Goal: Task Accomplishment & Management: Manage account settings

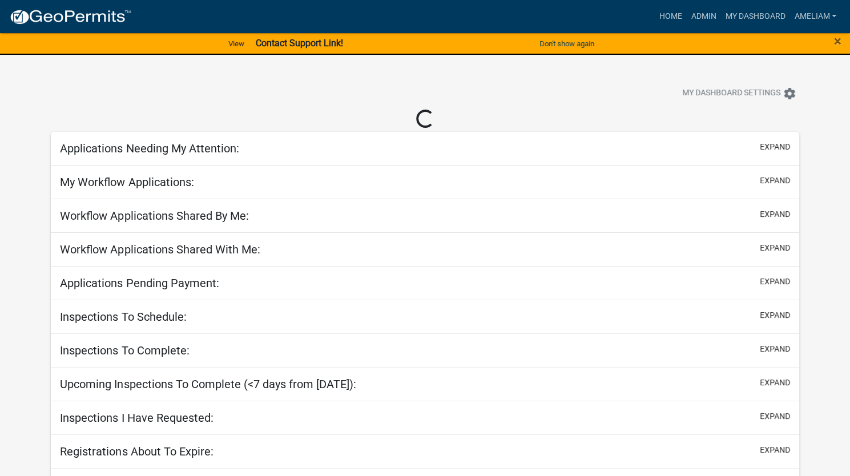
select select "3: 100"
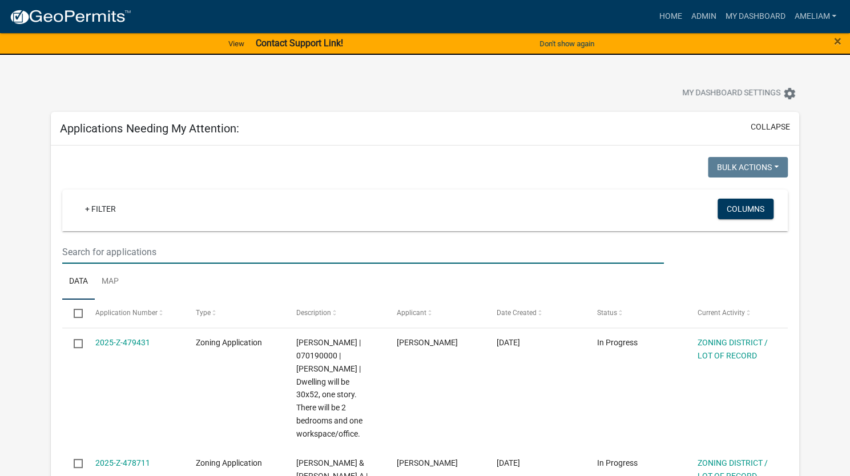
click at [193, 253] on input "text" at bounding box center [362, 251] width 601 height 23
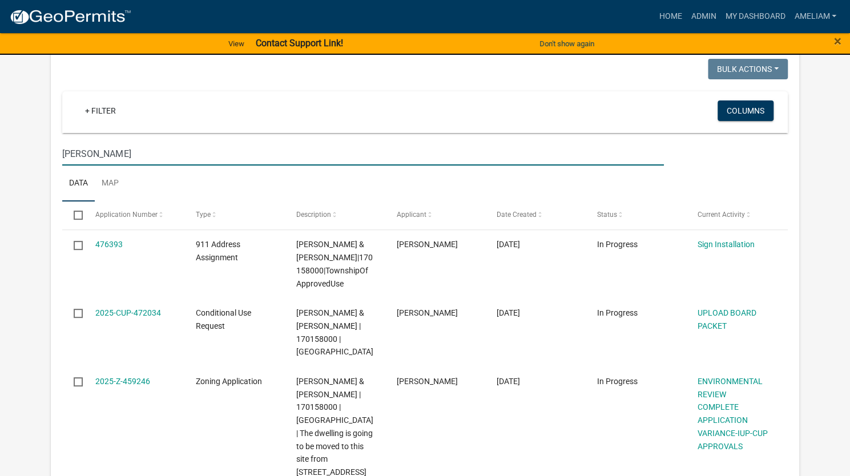
scroll to position [103, 0]
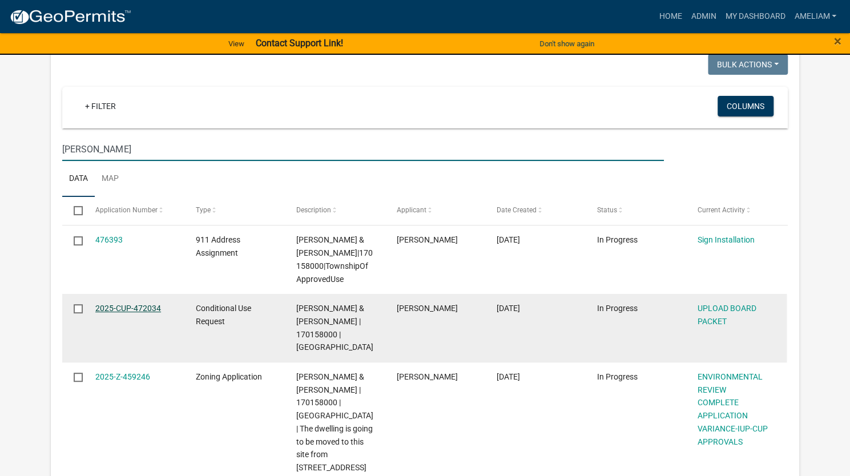
type input "nelson"
click at [146, 308] on link "2025-CUP-472034" at bounding box center [128, 308] width 66 height 9
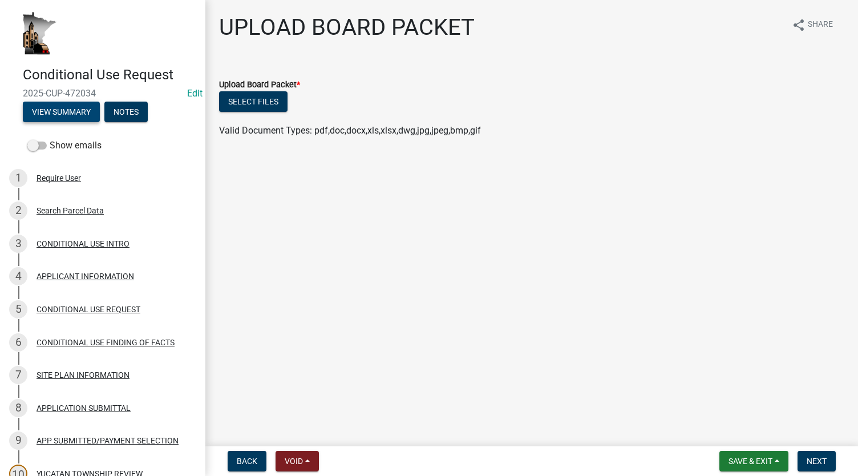
click at [78, 108] on button "View Summary" at bounding box center [61, 112] width 77 height 21
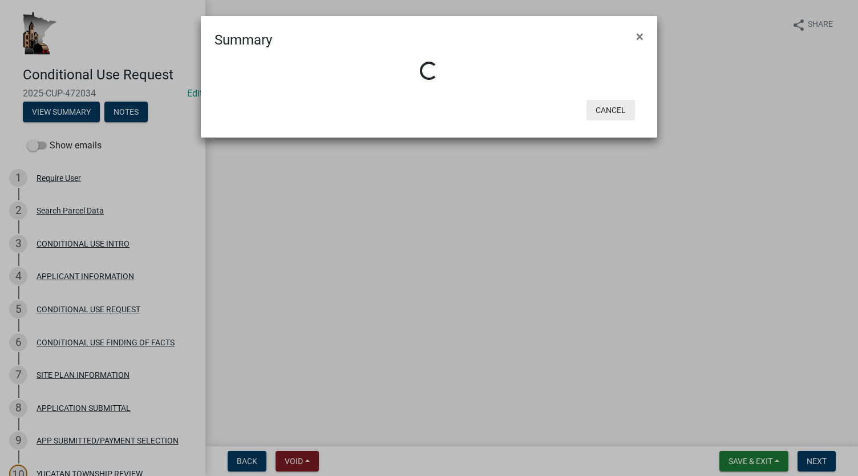
click at [609, 111] on button "Cancel" at bounding box center [611, 110] width 49 height 21
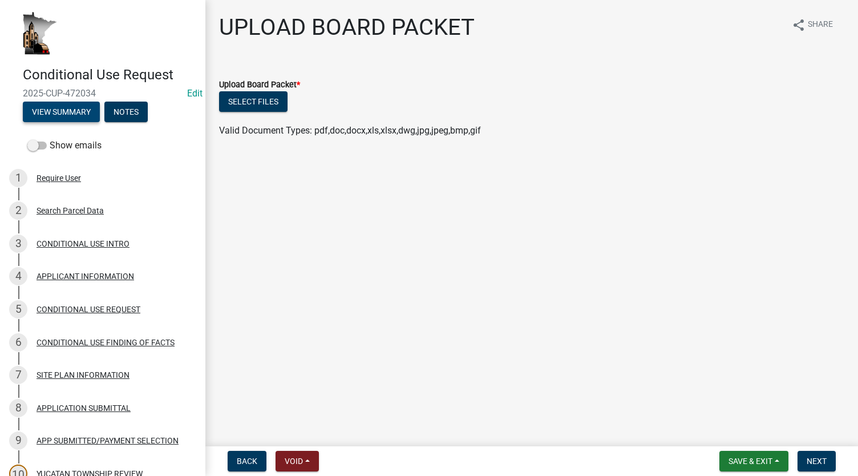
click at [56, 116] on button "View Summary" at bounding box center [61, 112] width 77 height 21
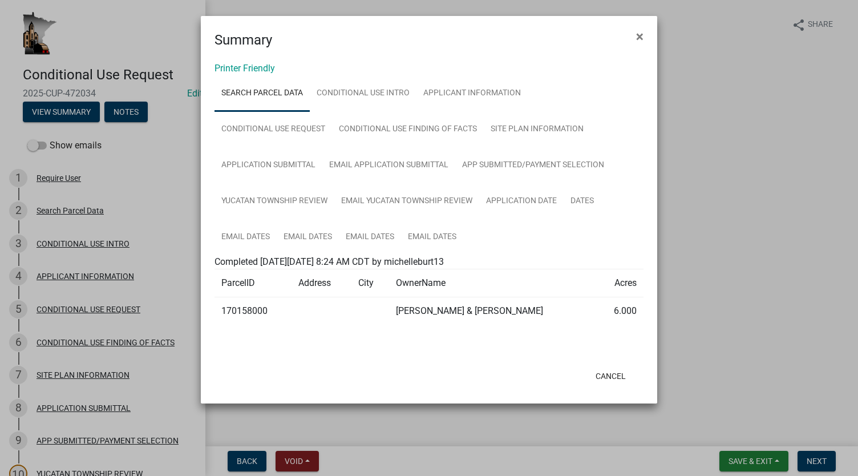
click at [250, 76] on link "Search Parcel Data" at bounding box center [262, 93] width 95 height 37
click at [248, 65] on link "Printer Friendly" at bounding box center [245, 68] width 60 height 11
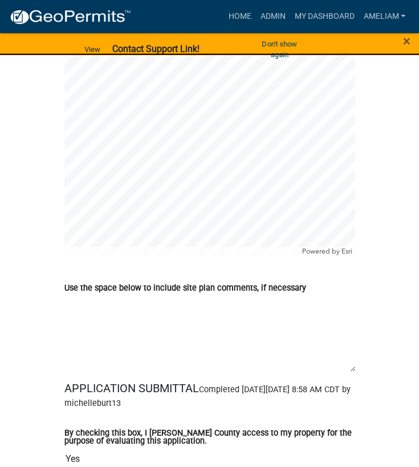
scroll to position [4791, 0]
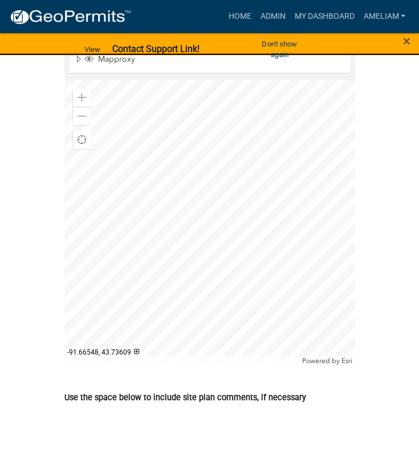
click at [292, 256] on div at bounding box center [209, 222] width 291 height 285
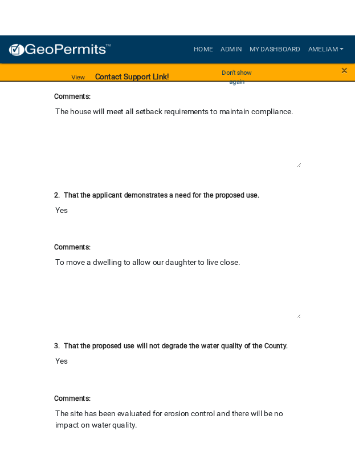
scroll to position [1816, 0]
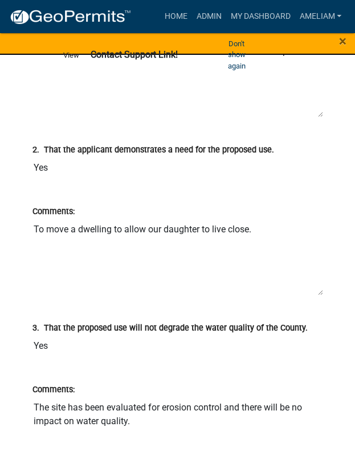
click at [233, 442] on textarea "The site has been evaluated for erosion control and there will be no impact on …" at bounding box center [178, 435] width 291 height 78
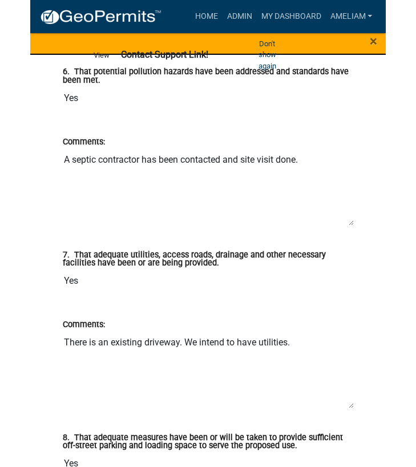
scroll to position [2621, 0]
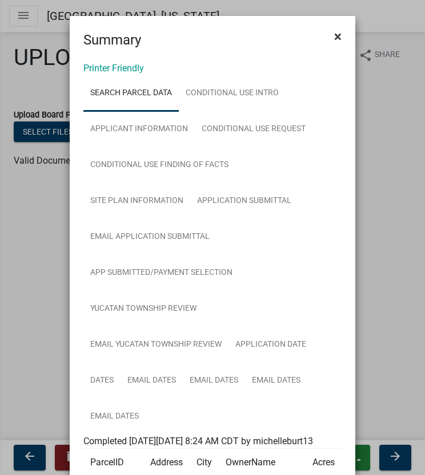
click at [334, 36] on span "×" at bounding box center [337, 37] width 7 height 16
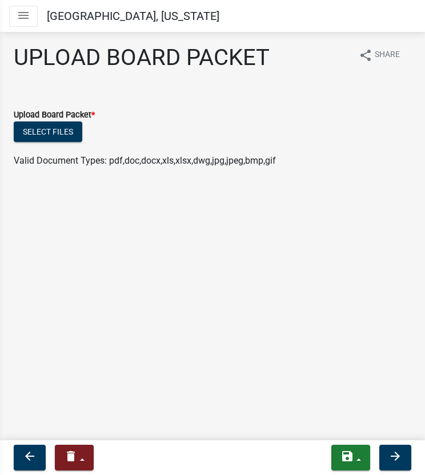
click at [33, 25] on button "Toggle drawer menu" at bounding box center [23, 16] width 29 height 21
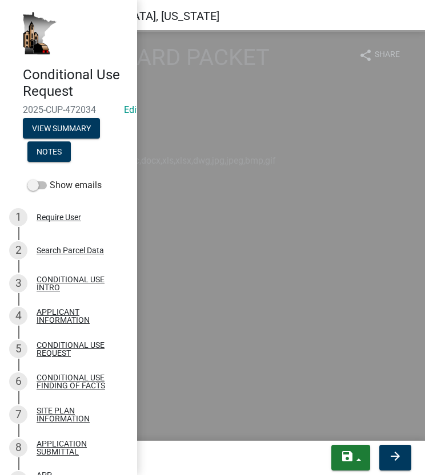
click at [291, 470] on div "arrow_back delete Withdraw Lock Expire Void save Save Save & Exit arrow_forward" at bounding box center [212, 458] width 406 height 26
click at [359, 461] on button "save" at bounding box center [350, 458] width 39 height 26
click at [339, 433] on main "UPLOAD BOARD PACKET share Share Upload Board Packet * Select files Valid Docume…" at bounding box center [212, 235] width 425 height 411
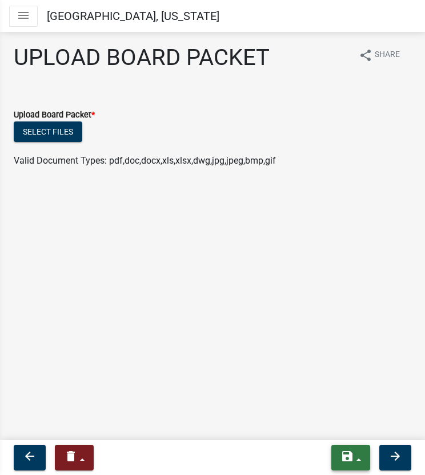
click at [359, 460] on button "save" at bounding box center [350, 458] width 39 height 26
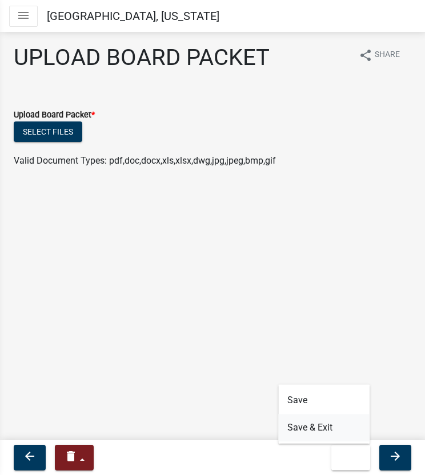
click at [318, 426] on button "Save & Exit" at bounding box center [323, 427] width 91 height 27
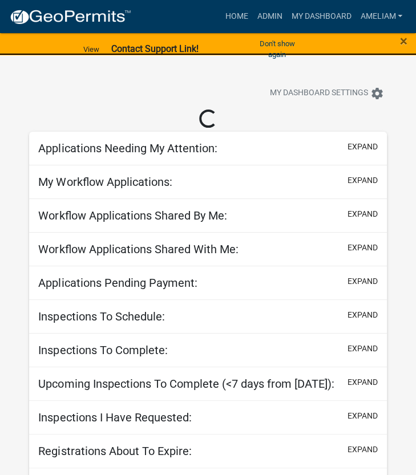
select select "3: 100"
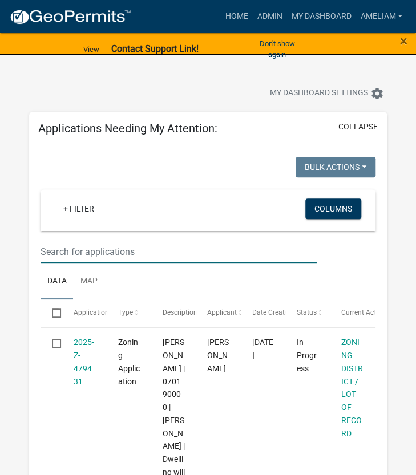
click at [114, 246] on input "text" at bounding box center [179, 251] width 276 height 23
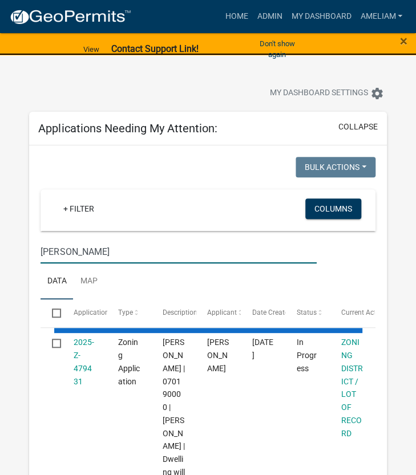
type input "[PERSON_NAME]"
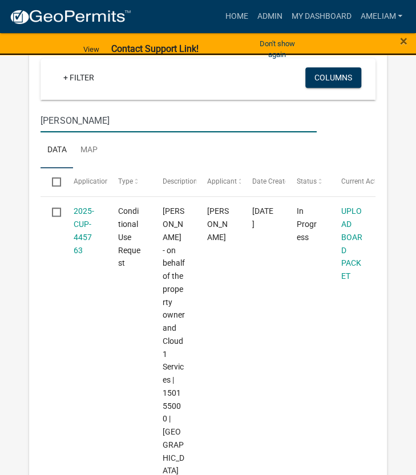
scroll to position [130, 0]
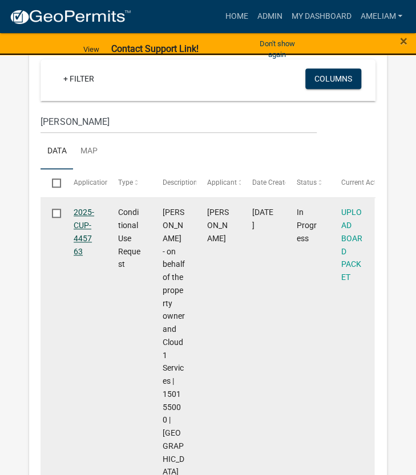
click at [79, 241] on link "2025-CUP-445763" at bounding box center [84, 232] width 21 height 48
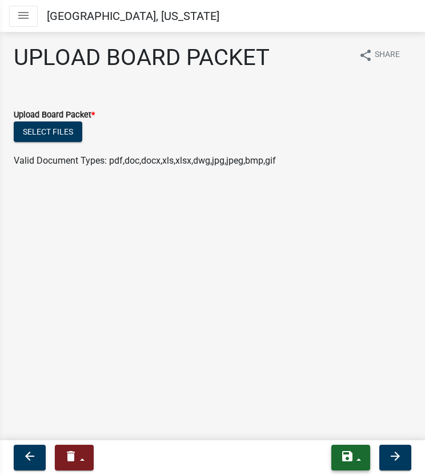
click at [347, 455] on icon "save" at bounding box center [347, 457] width 14 height 14
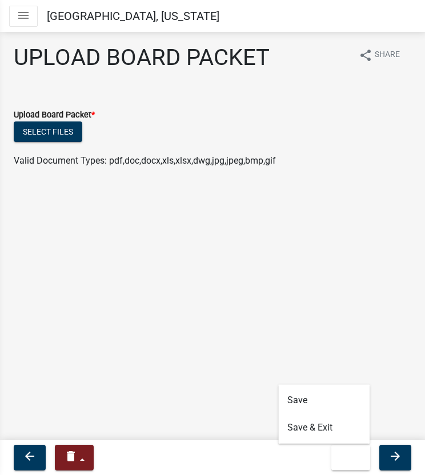
click at [258, 307] on main "UPLOAD BOARD PACKET share Share Upload Board Packet * Select files Valid Docume…" at bounding box center [212, 235] width 425 height 411
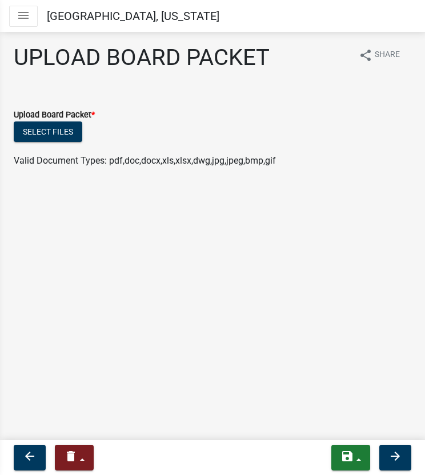
click at [30, 25] on button "Toggle drawer menu" at bounding box center [23, 16] width 29 height 21
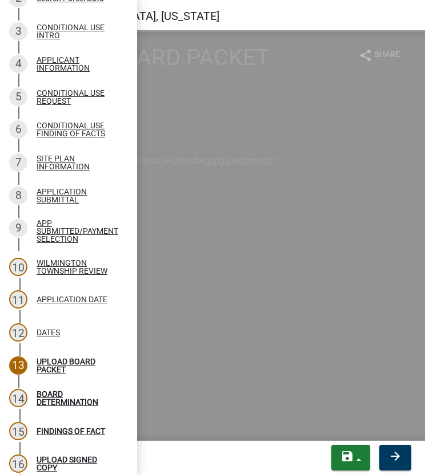
scroll to position [209, 0]
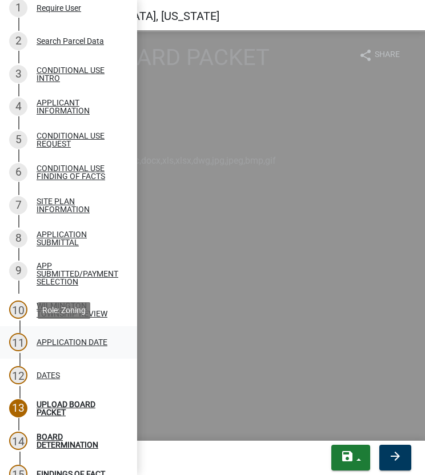
click at [74, 343] on div "APPLICATION DATE" at bounding box center [72, 342] width 71 height 8
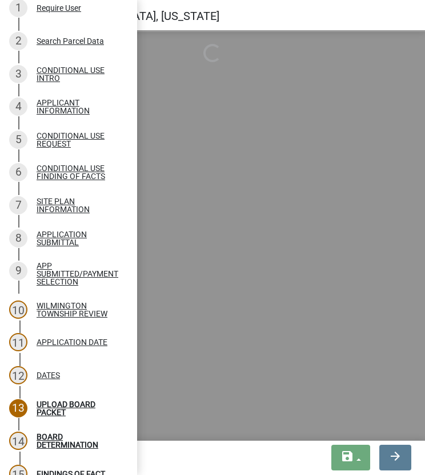
select select "3e7e4bad-6023-49ee-95b8-a51ce8d4fafb"
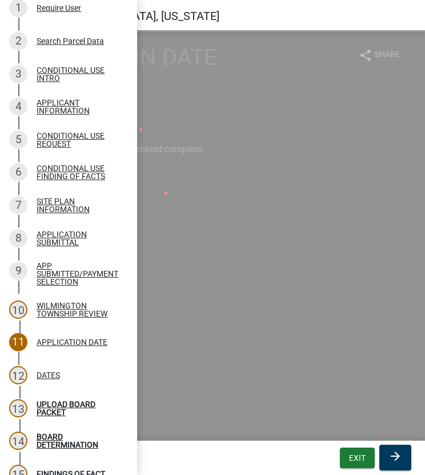
click at [197, 265] on div at bounding box center [212, 275] width 397 height 23
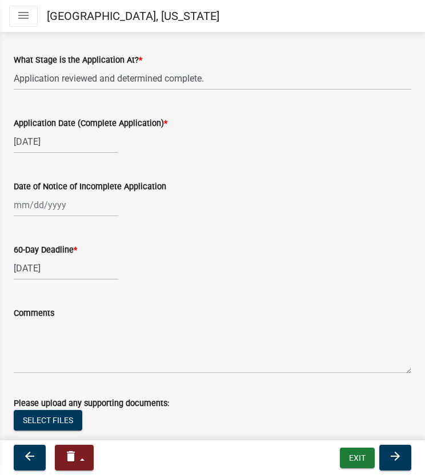
scroll to position [71, 0]
click at [386, 452] on button "arrow_forward" at bounding box center [395, 458] width 32 height 26
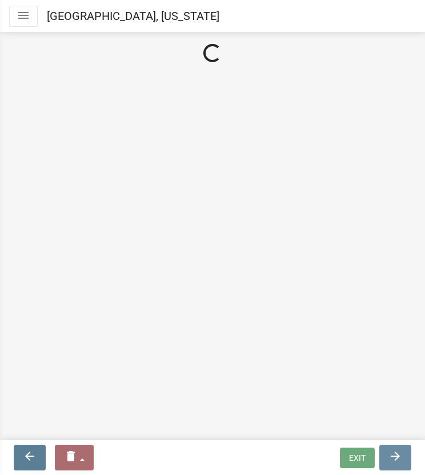
scroll to position [0, 0]
